Goal: Task Accomplishment & Management: Manage account settings

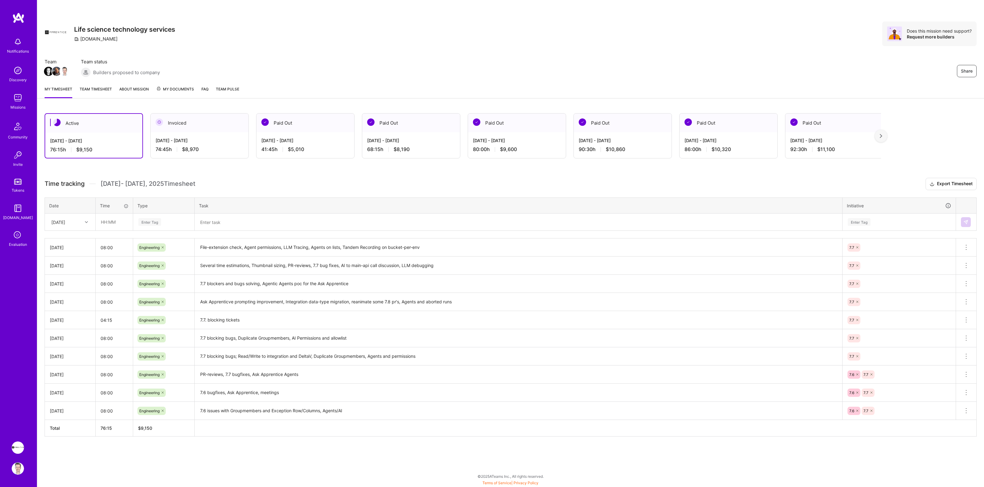
click at [17, 235] on icon at bounding box center [18, 235] width 12 height 12
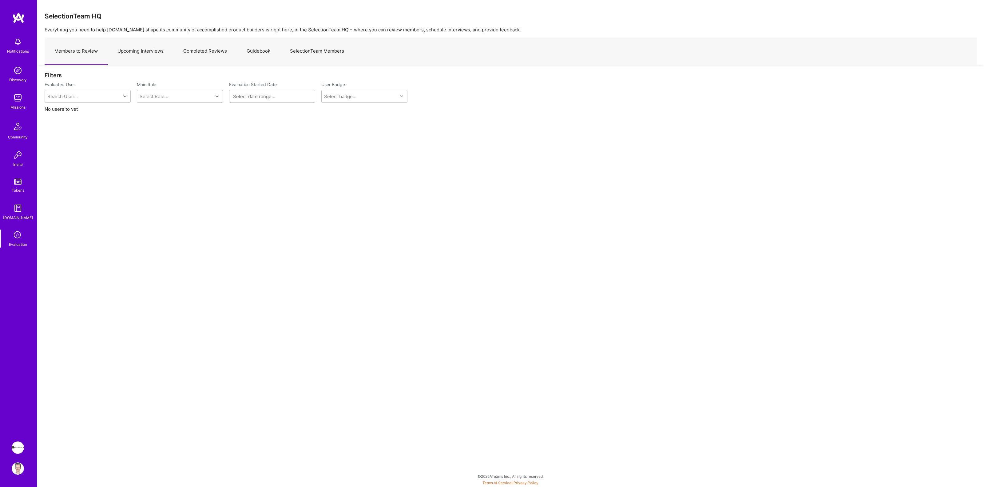
click at [142, 55] on link "Upcoming Interviews" at bounding box center [141, 51] width 66 height 27
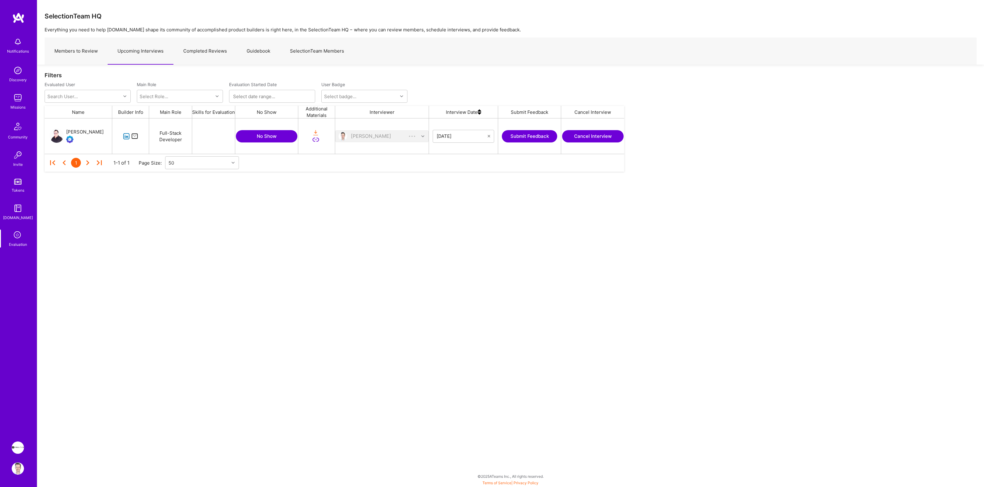
scroll to position [30, 574]
click at [577, 137] on button "Cancel Interview" at bounding box center [593, 136] width 62 height 12
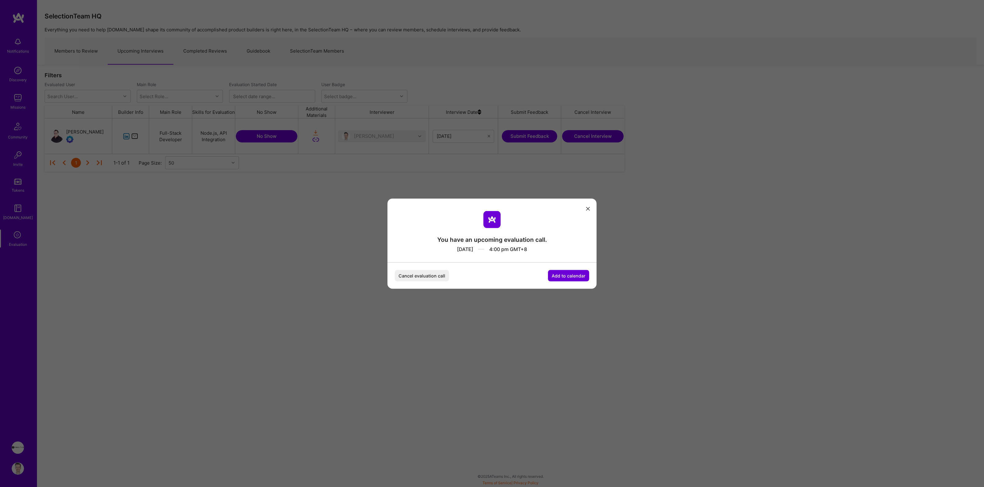
click at [590, 209] on icon "modal" at bounding box center [588, 209] width 4 height 4
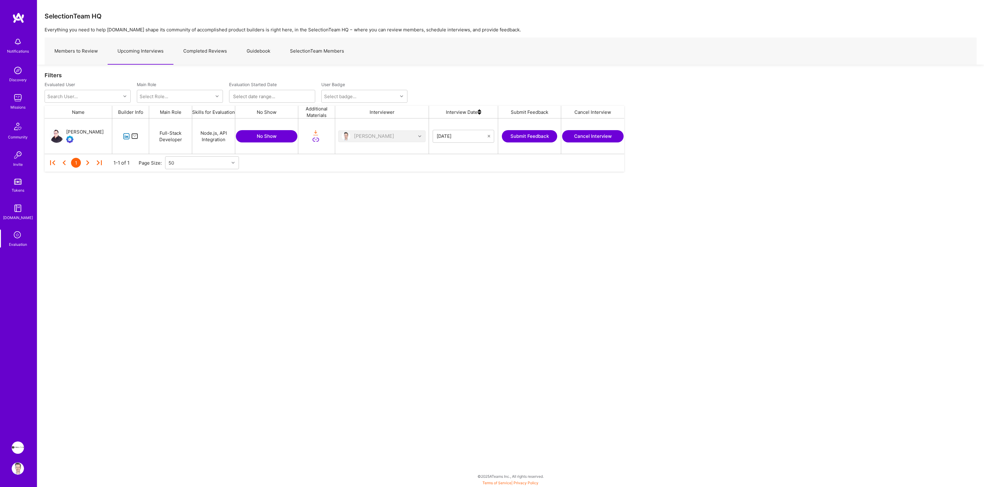
click at [135, 137] on icon "grid" at bounding box center [134, 136] width 7 height 7
click at [315, 133] on icon "grid" at bounding box center [315, 132] width 7 height 7
click at [583, 136] on button "Cancel Interview" at bounding box center [593, 136] width 62 height 12
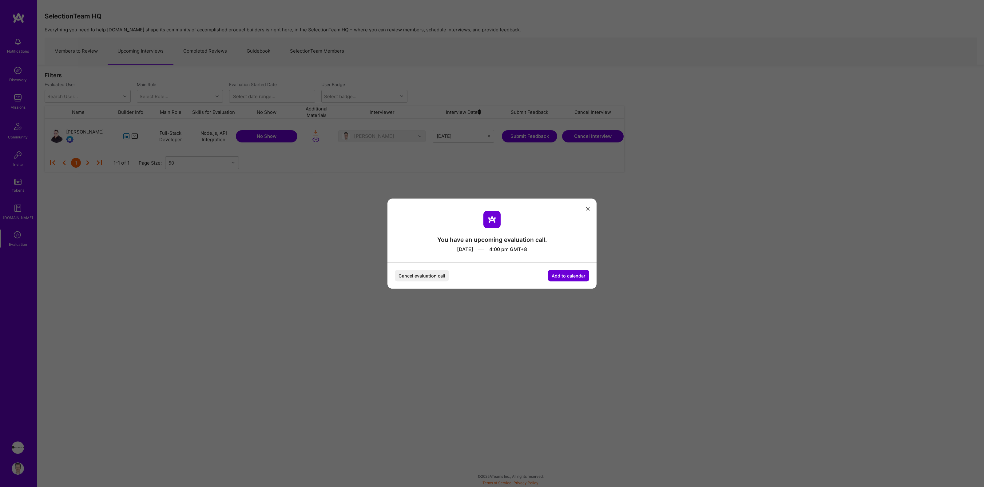
click at [419, 274] on button "Cancel evaluation call" at bounding box center [422, 275] width 54 height 11
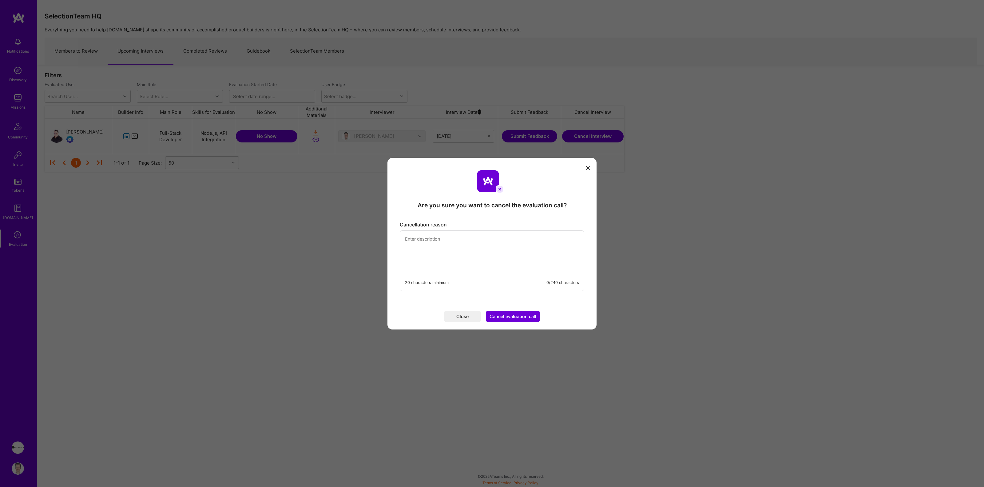
click at [425, 257] on textarea "modal" at bounding box center [492, 252] width 184 height 42
type textarea "Dear Craig, There was something wrong with the calendar sync, as this time is n…"
click at [500, 316] on button "Cancel evaluation call" at bounding box center [513, 316] width 54 height 11
